Goal: Complete application form

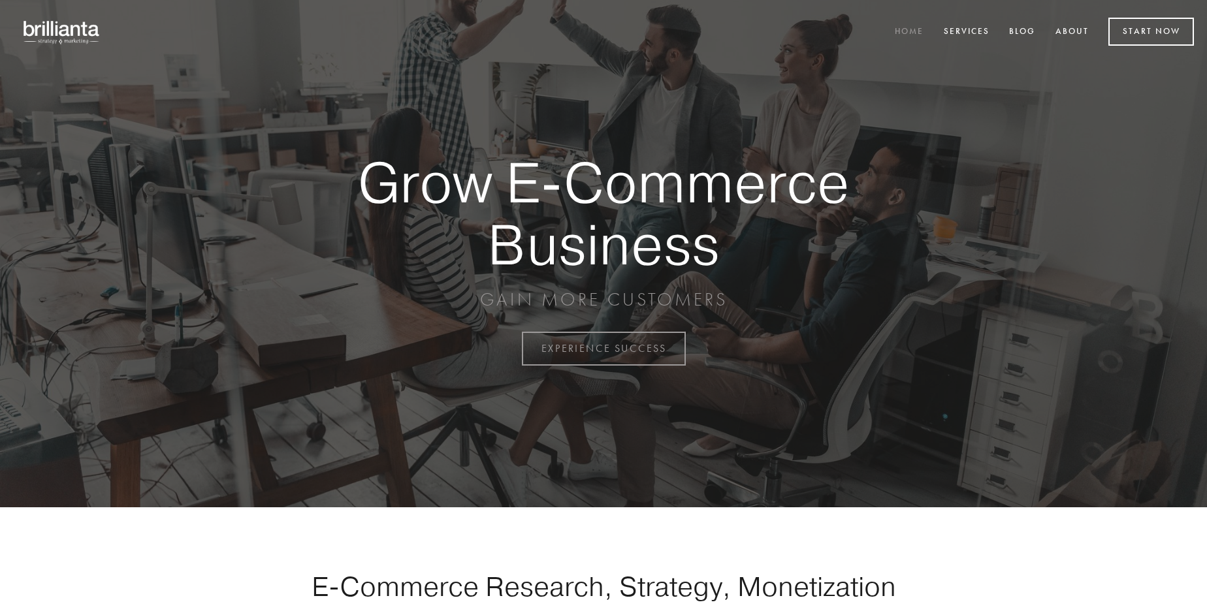
scroll to position [3424, 0]
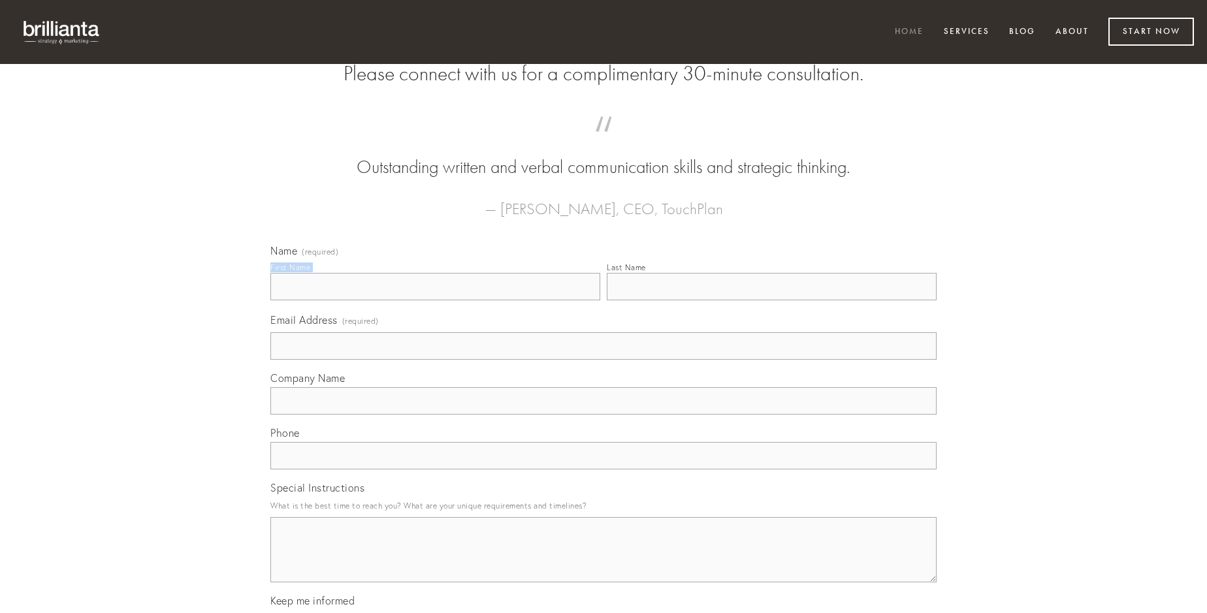
type input "[PERSON_NAME]"
click at [771, 300] on input "Last Name" at bounding box center [772, 286] width 330 height 27
type input "[PERSON_NAME]"
click at [603, 360] on input "Email Address (required)" at bounding box center [603, 345] width 666 height 27
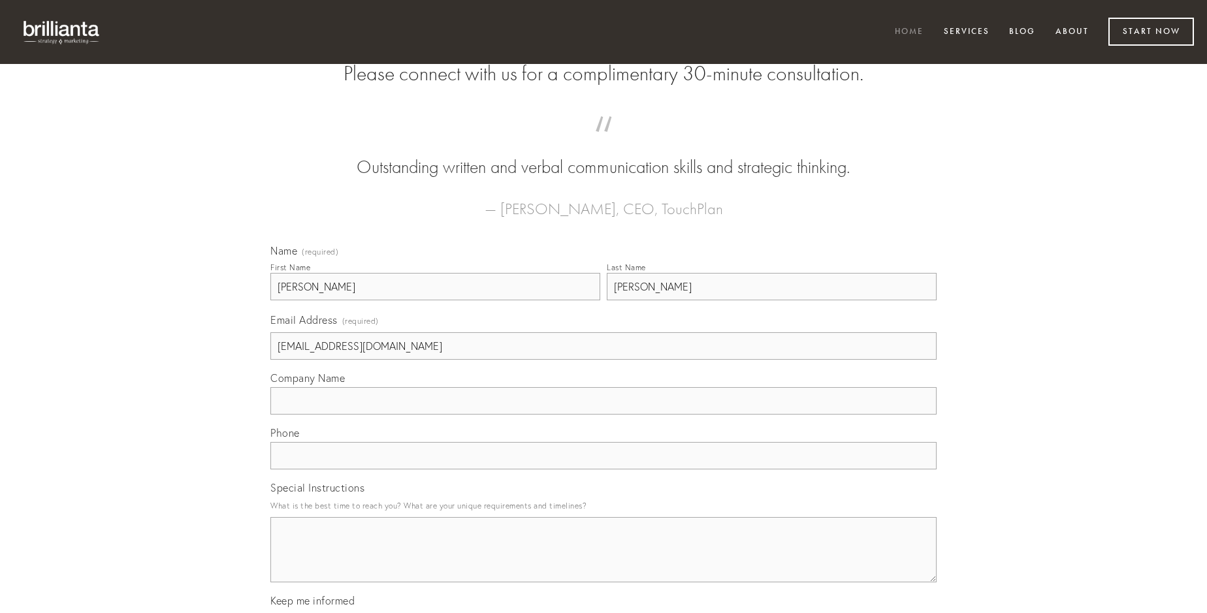
type input "[EMAIL_ADDRESS][DOMAIN_NAME]"
click at [603, 415] on input "Company Name" at bounding box center [603, 400] width 666 height 27
type input "vomica"
click at [603, 470] on input "text" at bounding box center [603, 455] width 666 height 27
click at [603, 562] on textarea "Special Instructions" at bounding box center [603, 549] width 666 height 65
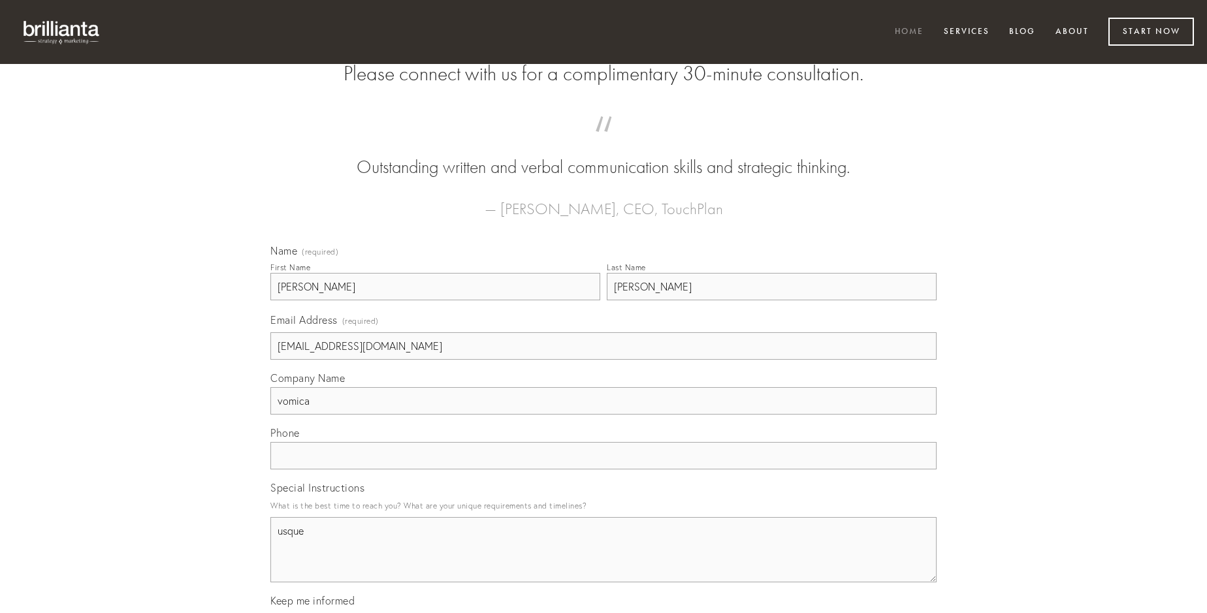
type textarea "usque"
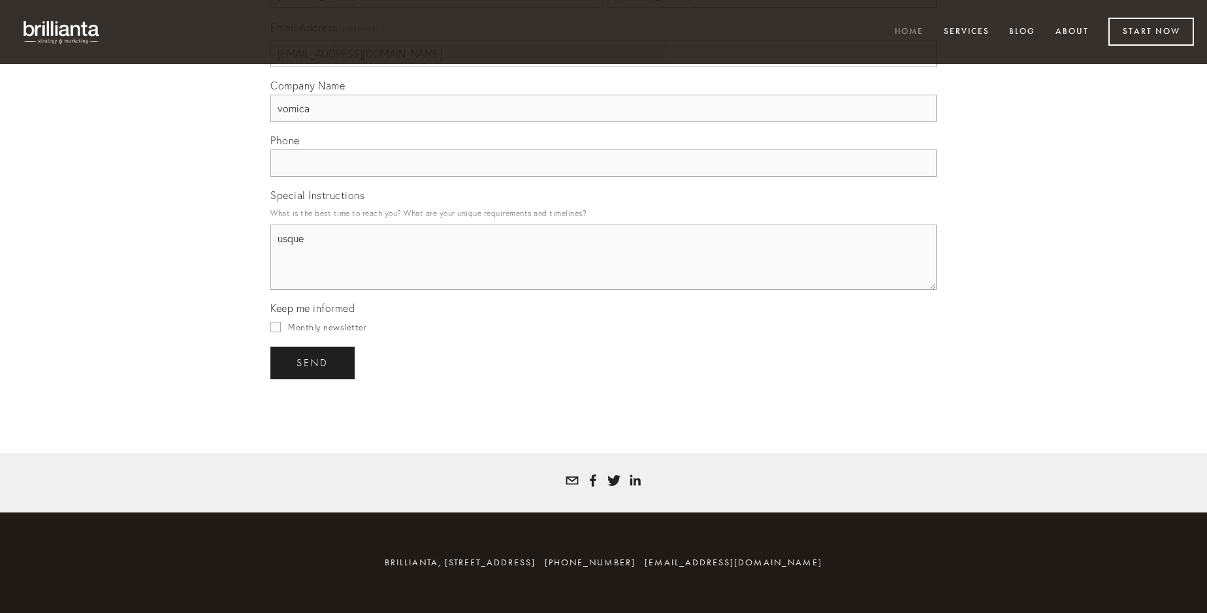
click at [313, 362] on span "send" at bounding box center [313, 363] width 32 height 12
